Goal: Check status

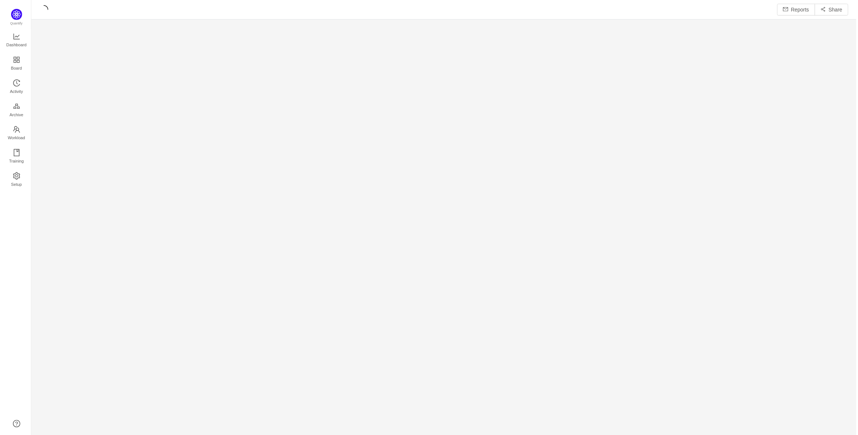
scroll to position [423, 812]
